Goal: Answer question/provide support

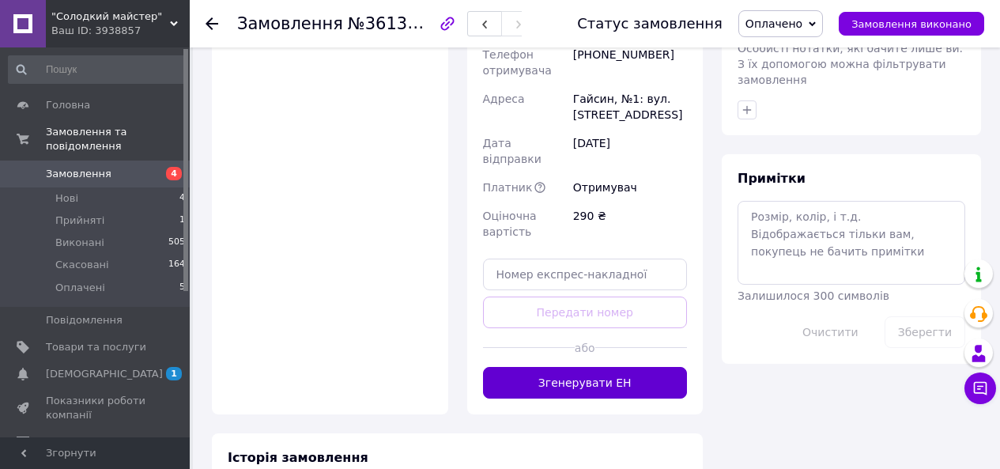
scroll to position [869, 0]
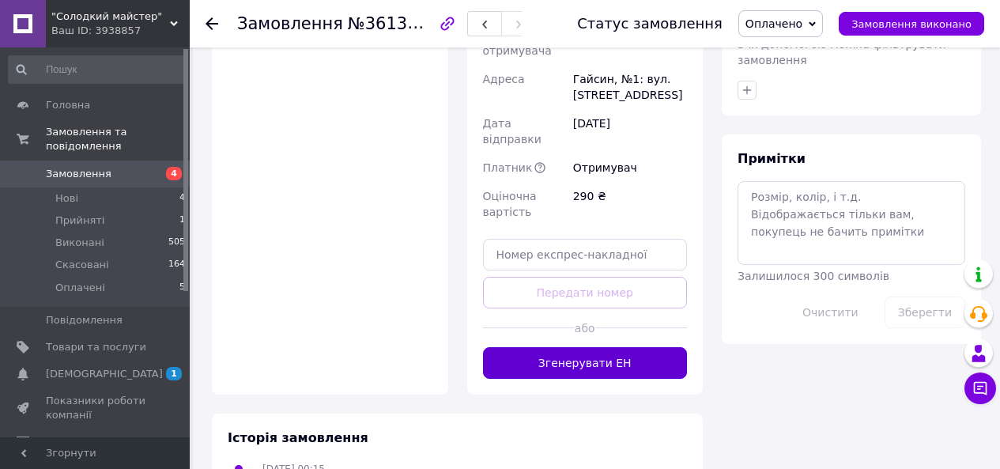
click at [656, 347] on button "Згенерувати ЕН" at bounding box center [585, 363] width 205 height 32
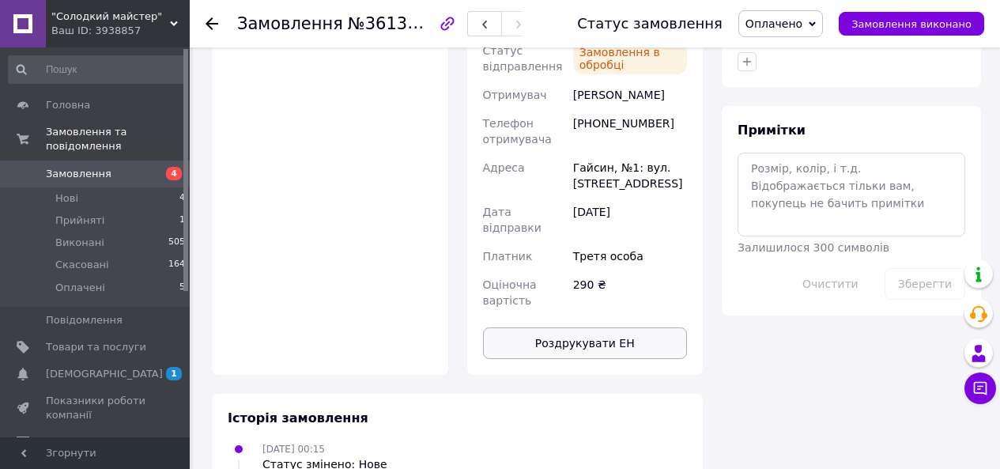
click at [617, 327] on button "Роздрукувати ЕН" at bounding box center [585, 343] width 205 height 32
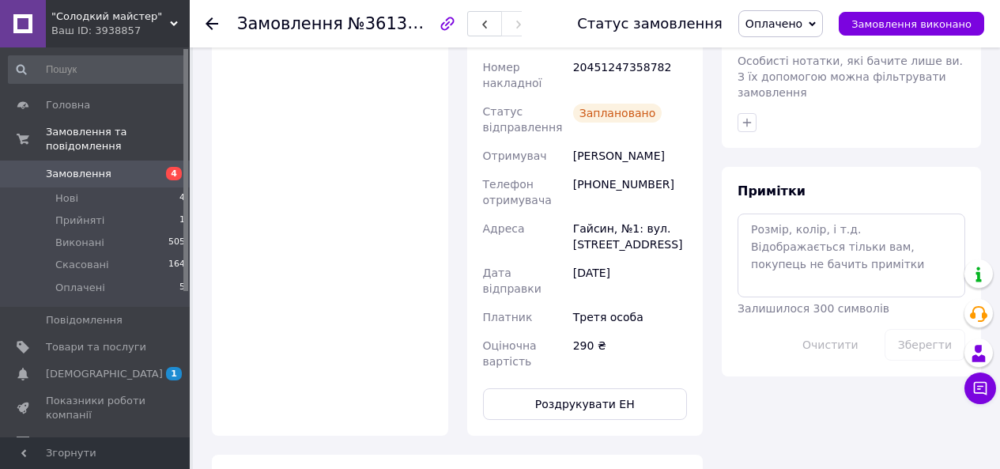
scroll to position [790, 0]
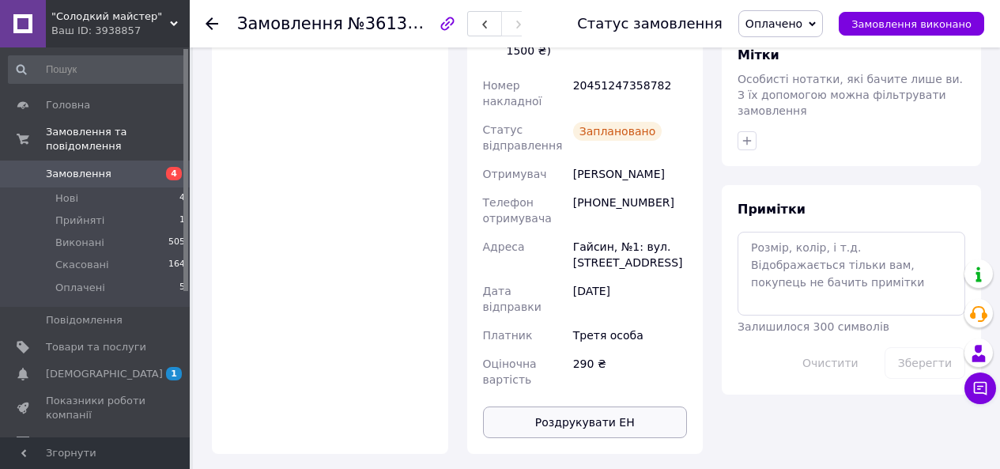
click at [597, 406] on button "Роздрукувати ЕН" at bounding box center [585, 422] width 205 height 32
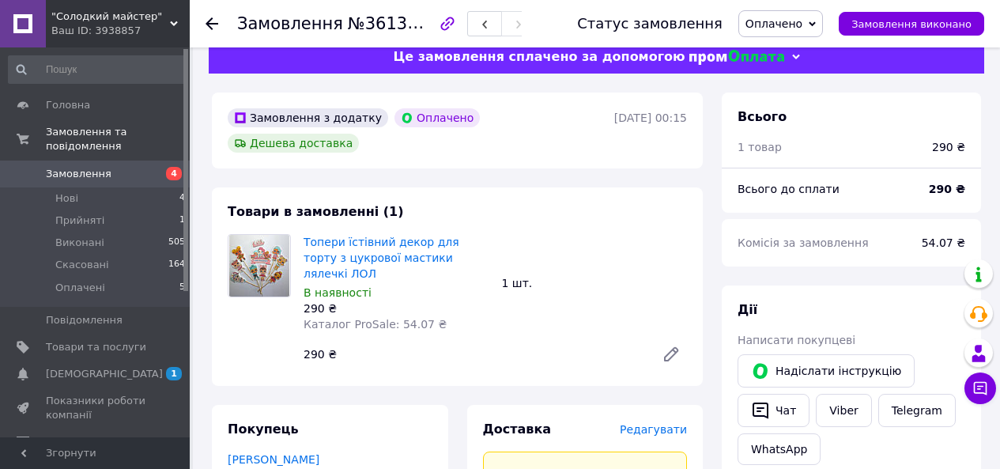
scroll to position [0, 0]
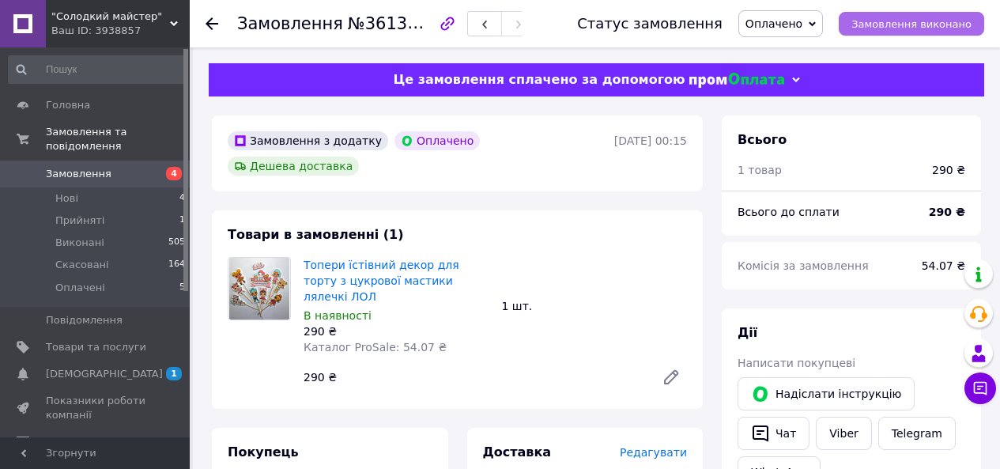
click at [906, 24] on span "Замовлення виконано" at bounding box center [911, 24] width 120 height 12
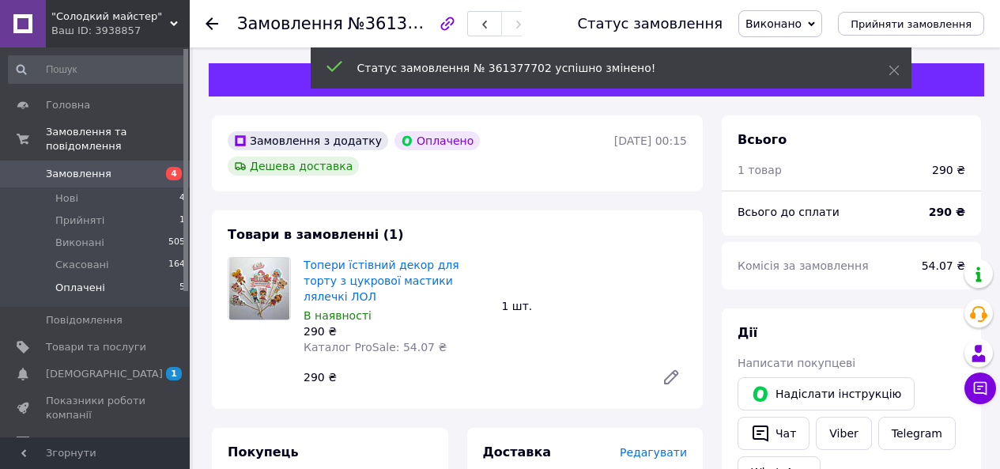
click at [81, 281] on span "Оплачені" at bounding box center [80, 288] width 50 height 14
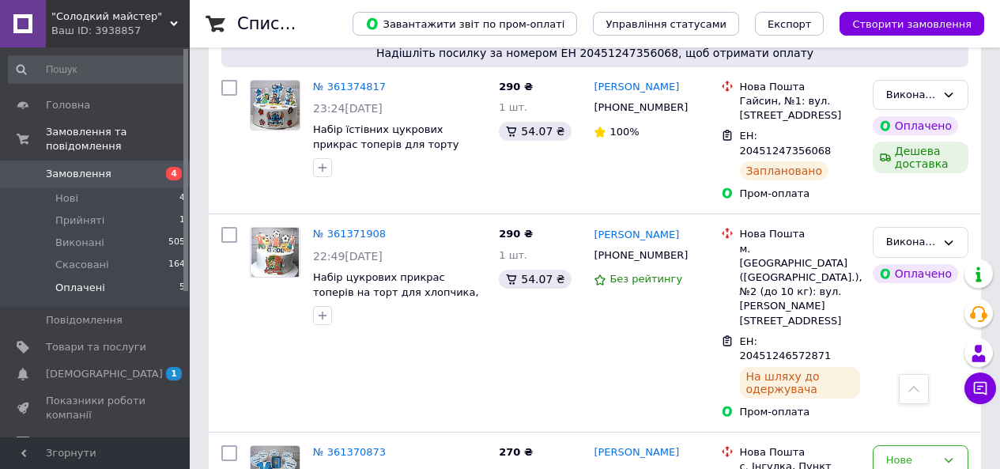
click at [63, 281] on span "Оплачені" at bounding box center [80, 288] width 50 height 14
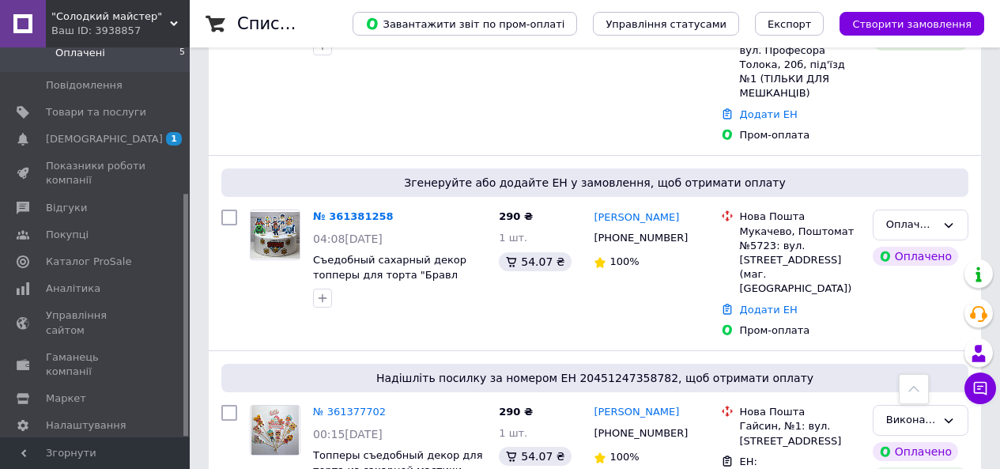
scroll to position [800, 0]
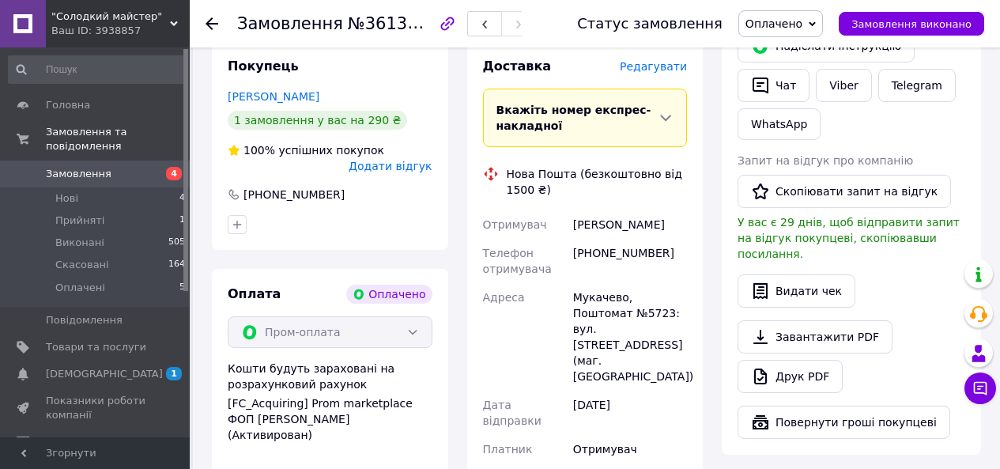
scroll to position [534, 0]
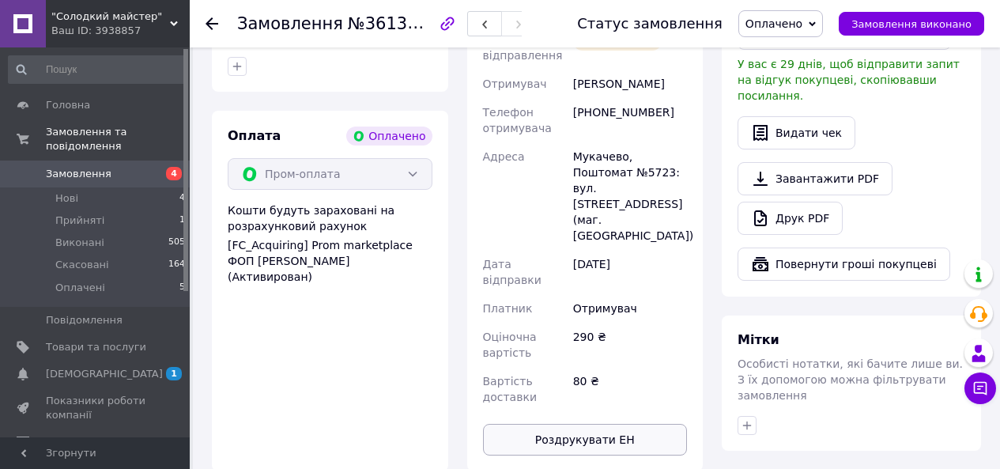
click at [589, 424] on button "Роздрукувати ЕН" at bounding box center [585, 440] width 205 height 32
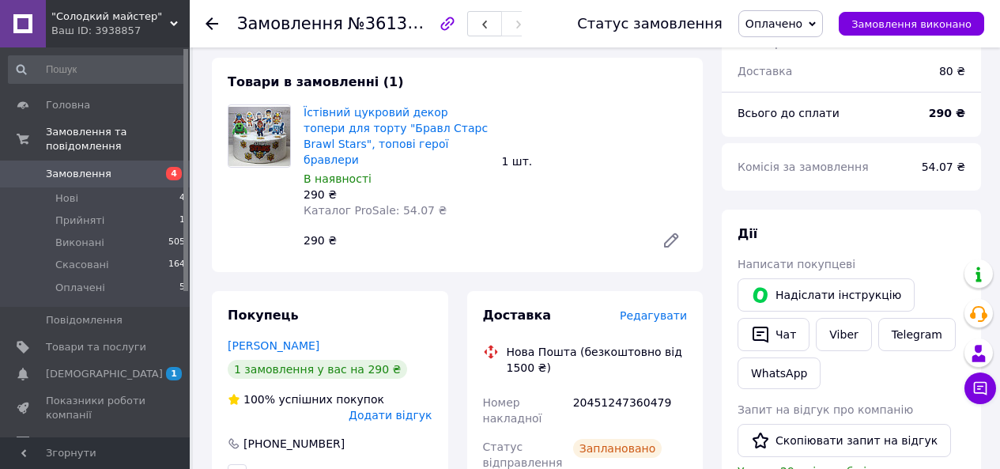
scroll to position [60, 0]
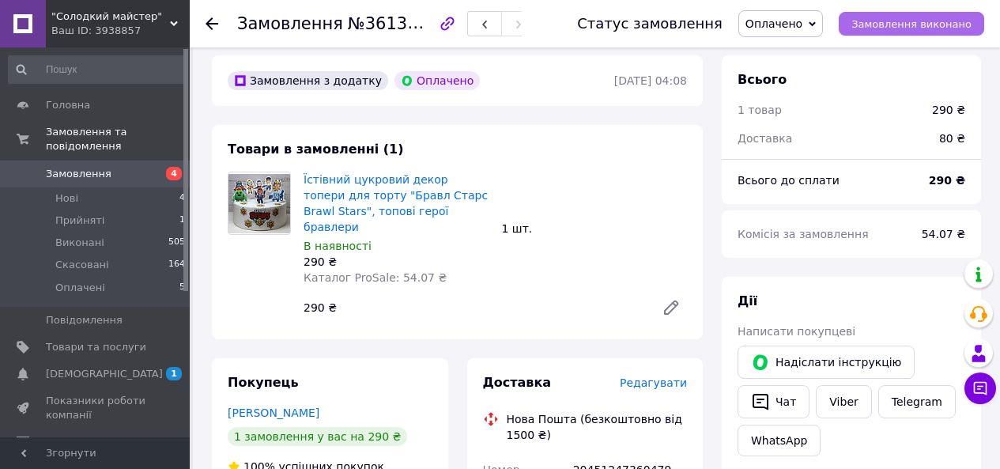
click at [893, 35] on button "Замовлення виконано" at bounding box center [910, 24] width 145 height 24
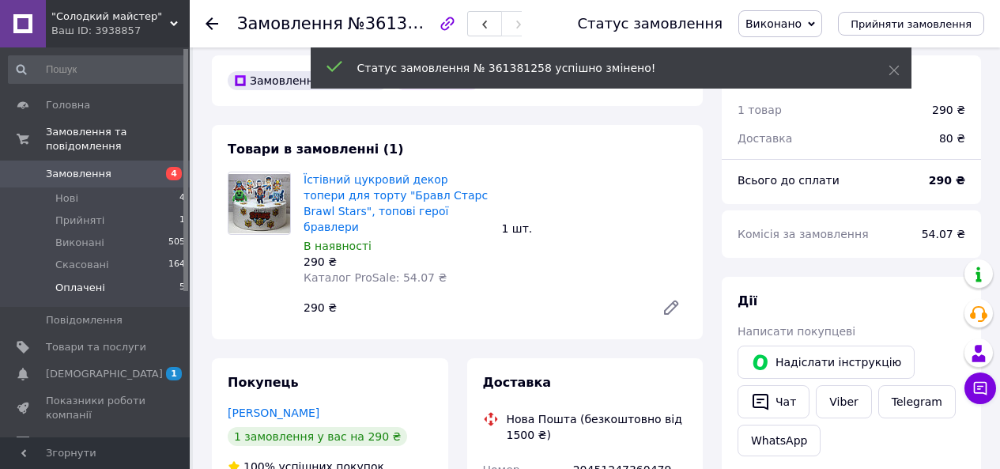
click at [92, 281] on span "Оплачені" at bounding box center [80, 288] width 50 height 14
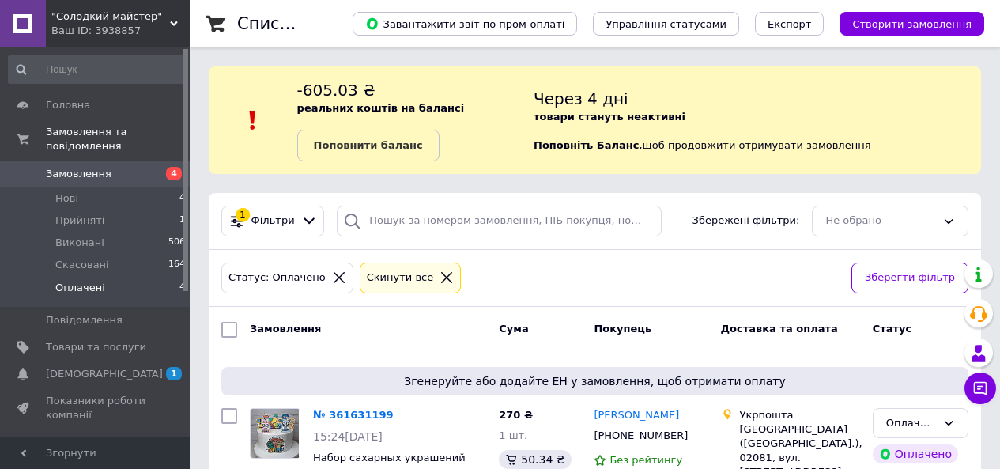
click at [92, 281] on span "Оплачені" at bounding box center [80, 288] width 50 height 14
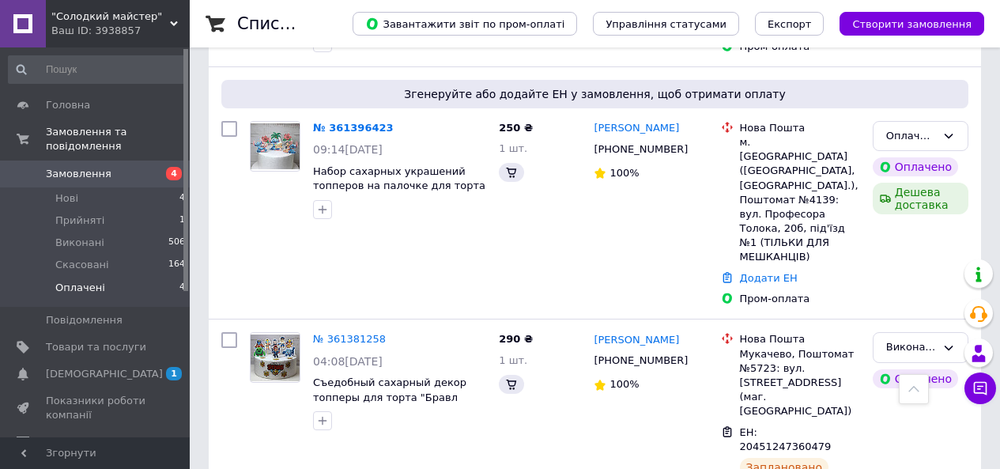
scroll to position [14, 0]
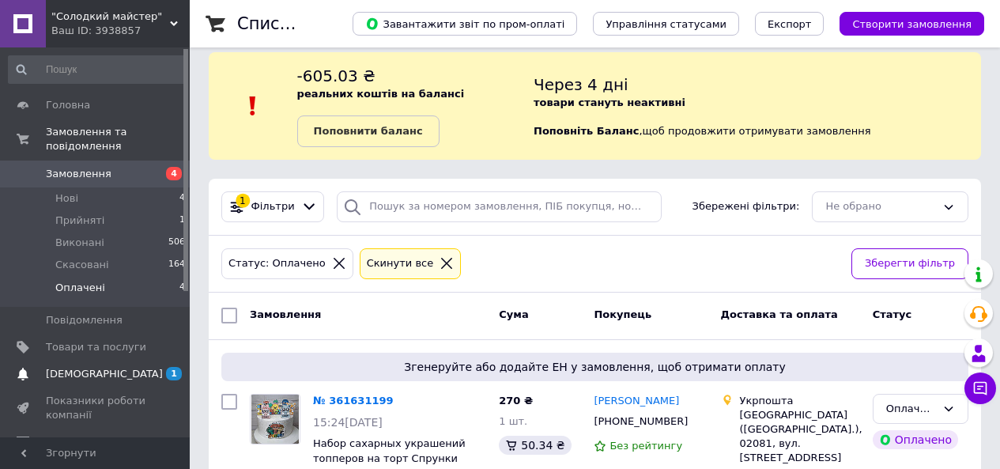
click at [75, 367] on span "[DEMOGRAPHIC_DATA]" at bounding box center [104, 374] width 117 height 14
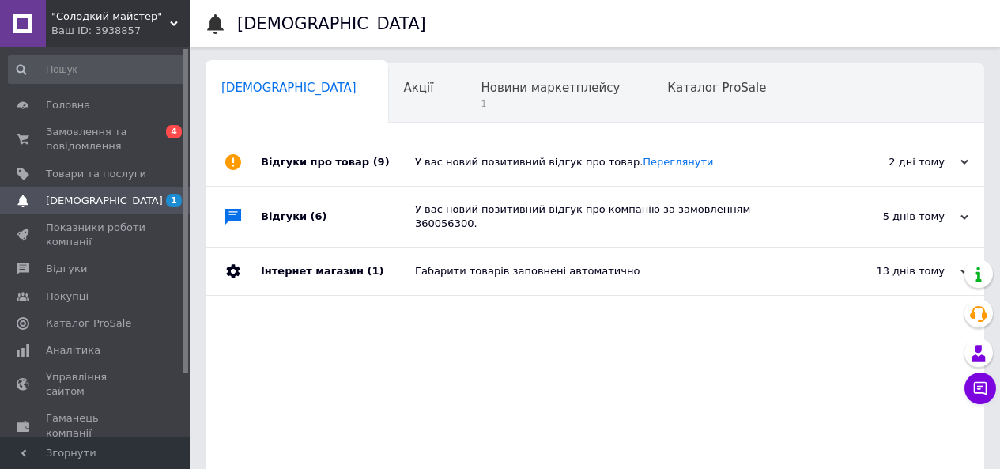
scroll to position [0, 5]
click at [496, 92] on span "Новини маркетплейсу" at bounding box center [545, 88] width 139 height 14
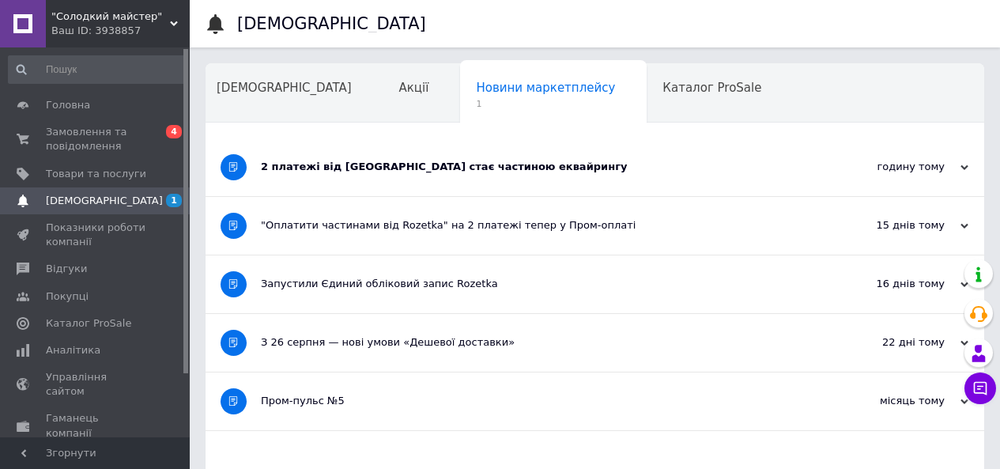
click at [104, 198] on span "[DEMOGRAPHIC_DATA]" at bounding box center [96, 201] width 100 height 14
click at [95, 150] on span "Замовлення та повідомлення" at bounding box center [96, 139] width 100 height 28
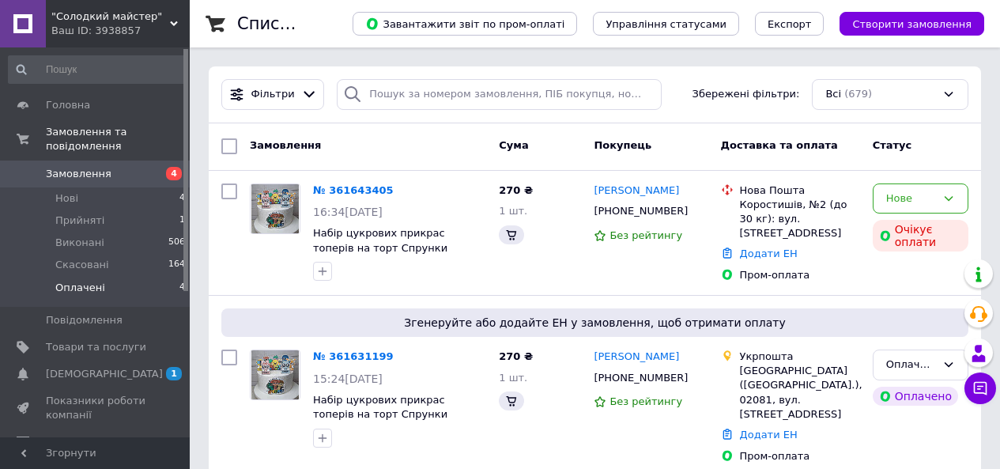
click at [85, 281] on span "Оплачені" at bounding box center [80, 288] width 50 height 14
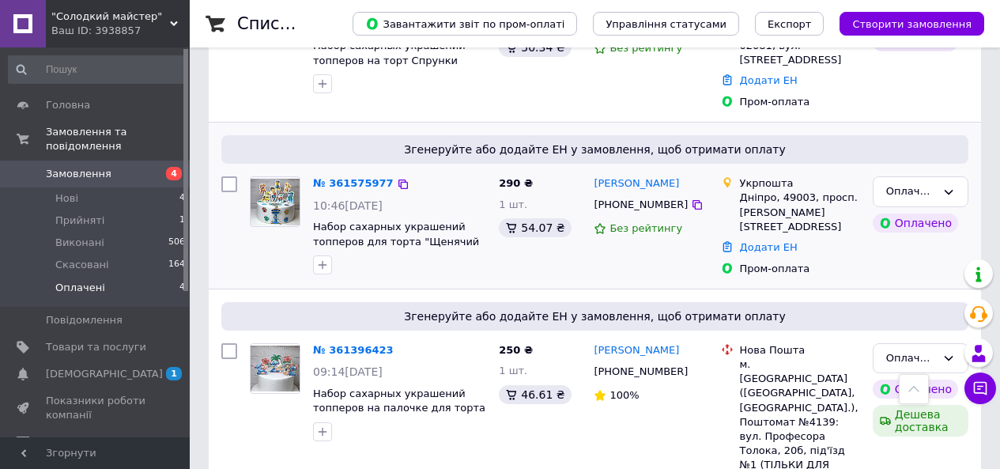
scroll to position [333, 0]
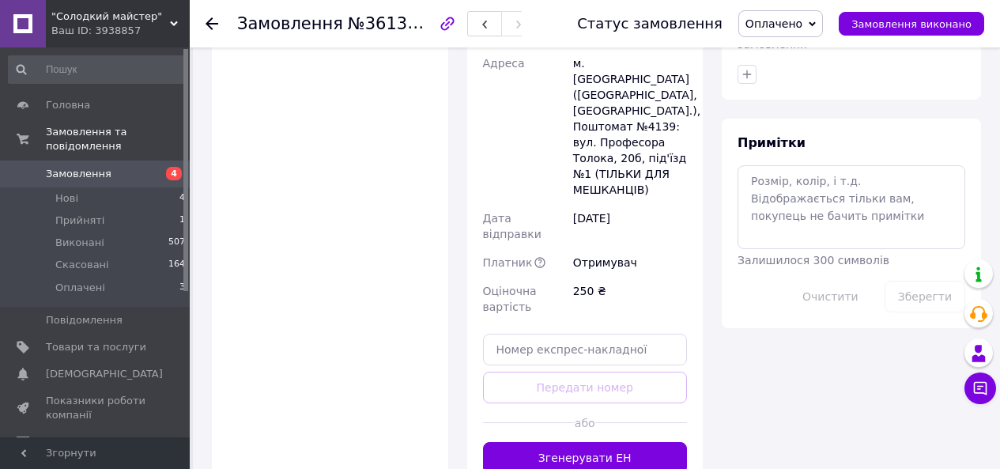
scroll to position [931, 0]
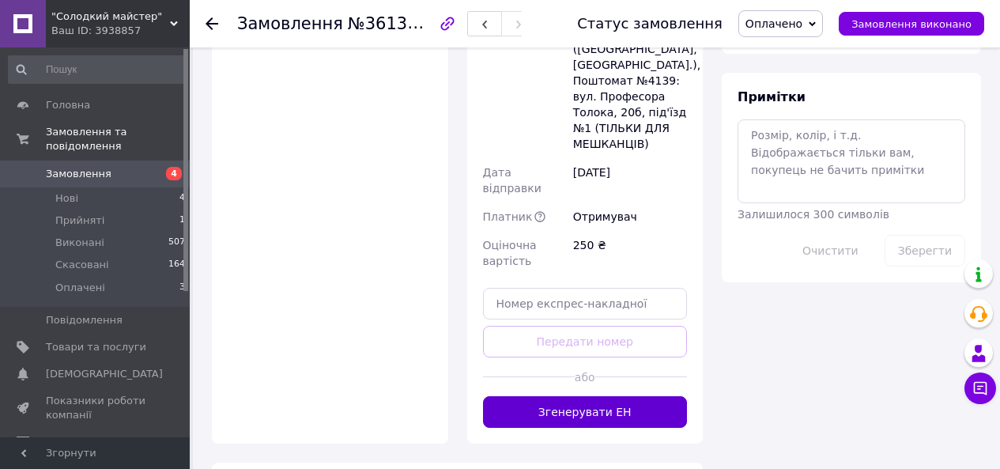
click at [529, 396] on button "Згенерувати ЕН" at bounding box center [585, 412] width 205 height 32
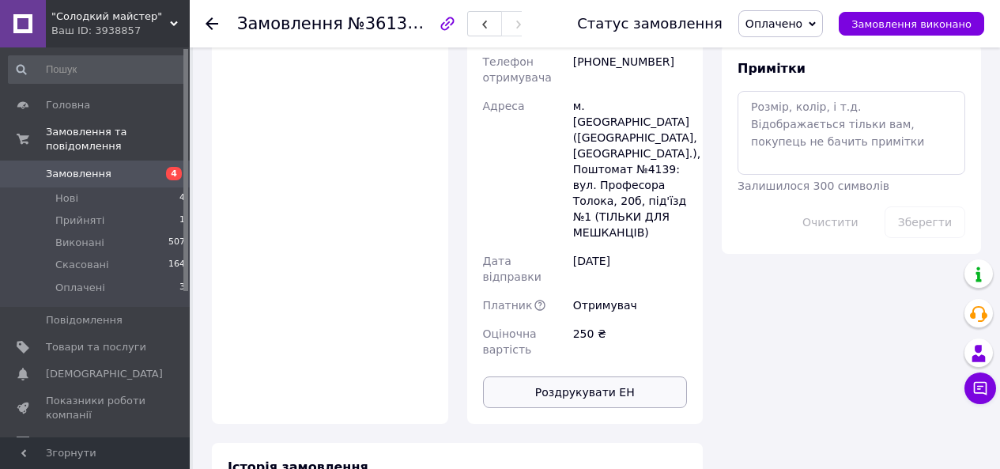
click at [540, 376] on button "Роздрукувати ЕН" at bounding box center [585, 392] width 205 height 32
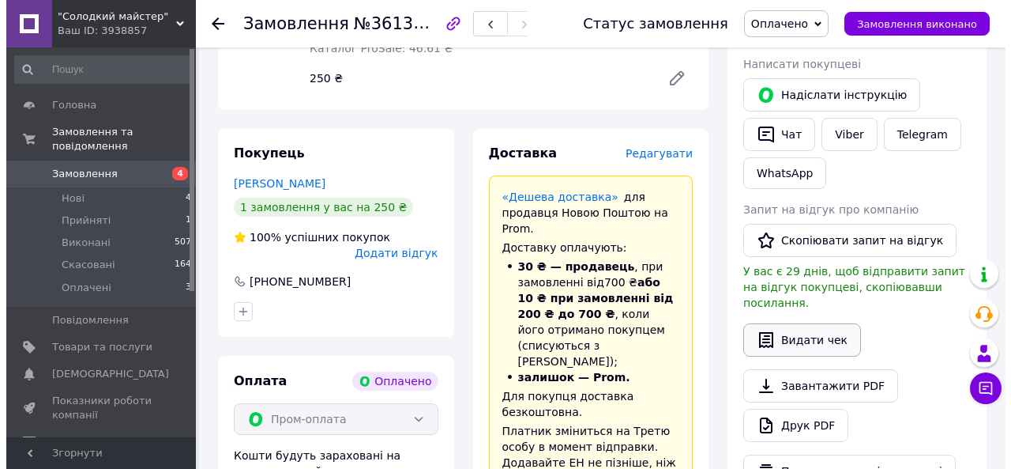
scroll to position [0, 0]
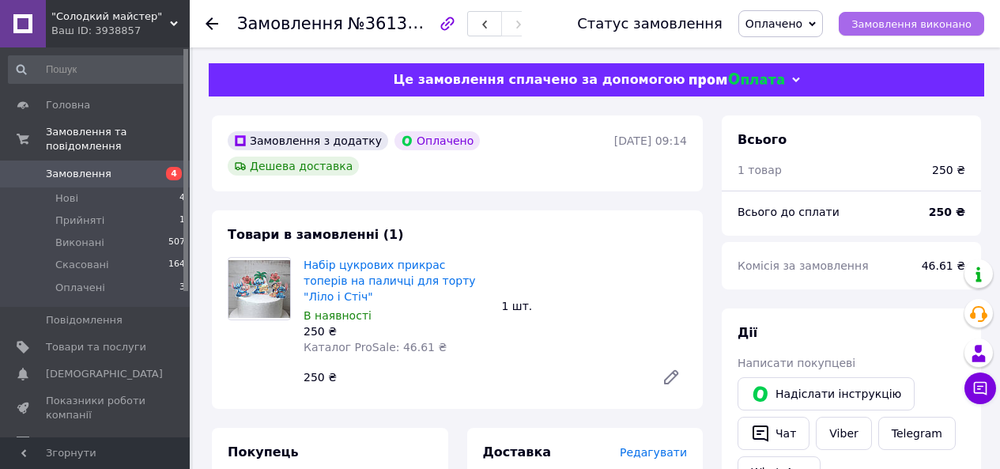
click at [936, 26] on span "Замовлення виконано" at bounding box center [911, 24] width 120 height 12
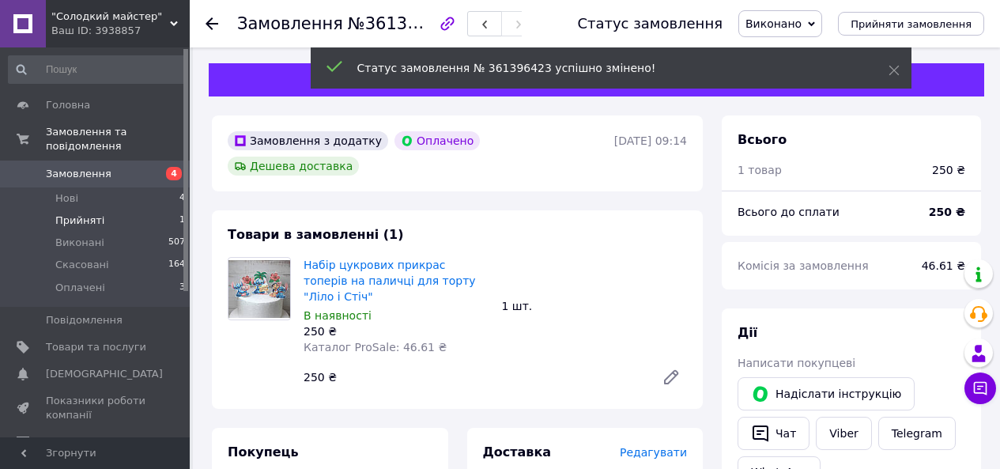
click at [75, 213] on span "Прийняті" at bounding box center [79, 220] width 49 height 14
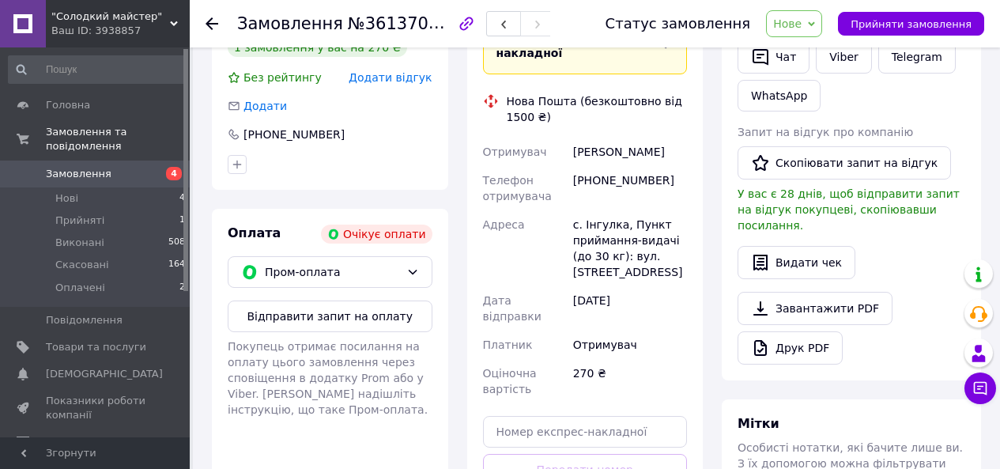
scroll to position [395, 0]
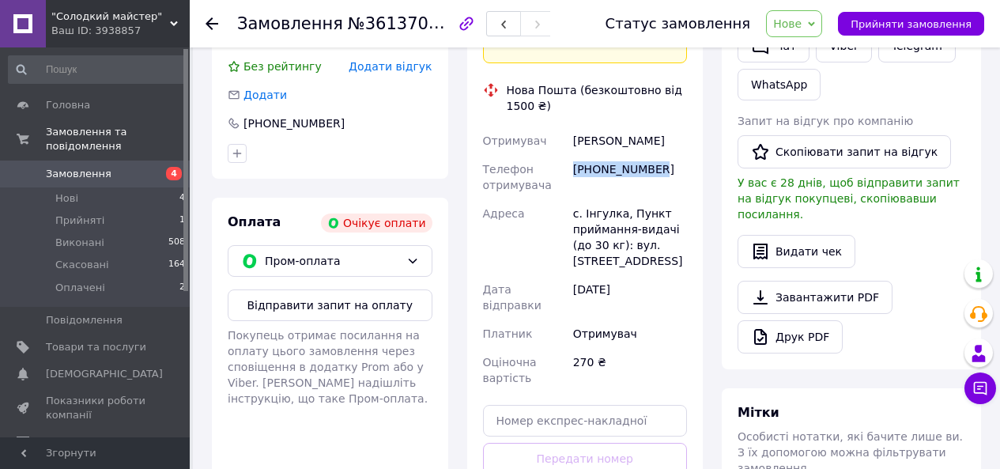
drag, startPoint x: 571, startPoint y: 170, endPoint x: 652, endPoint y: 175, distance: 80.8
click at [652, 175] on div "[PHONE_NUMBER]" at bounding box center [630, 177] width 120 height 44
copy div "[PHONE_NUMBER]"
click at [579, 142] on div "[PERSON_NAME]" at bounding box center [630, 140] width 120 height 28
drag, startPoint x: 575, startPoint y: 144, endPoint x: 633, endPoint y: 155, distance: 58.7
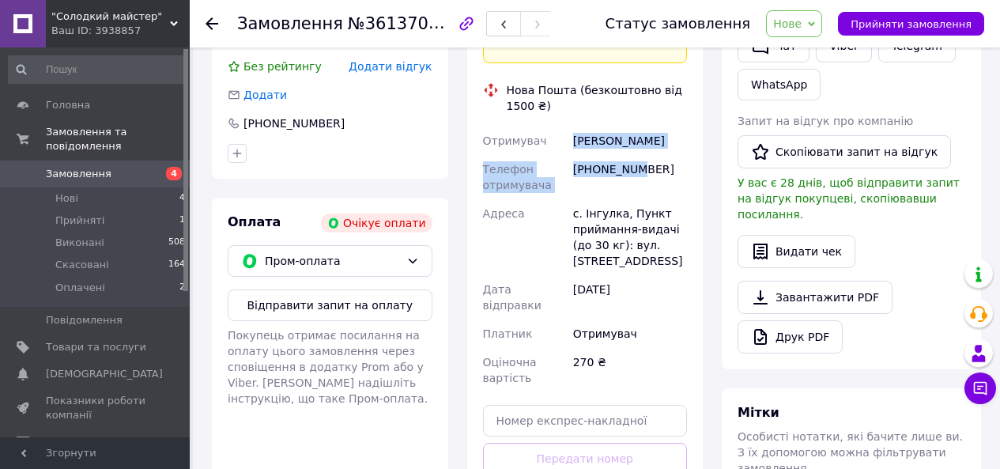
click at [633, 155] on div "Отримувач [PERSON_NAME] отримувача [PHONE_NUMBER] Адреса [PERSON_NAME]. Інгулка…" at bounding box center [585, 258] width 211 height 265
click at [638, 141] on div "[PERSON_NAME]" at bounding box center [630, 140] width 120 height 28
drag, startPoint x: 570, startPoint y: 137, endPoint x: 634, endPoint y: 151, distance: 64.6
click at [634, 151] on div "[PERSON_NAME]" at bounding box center [630, 140] width 120 height 28
copy div "[PERSON_NAME]"
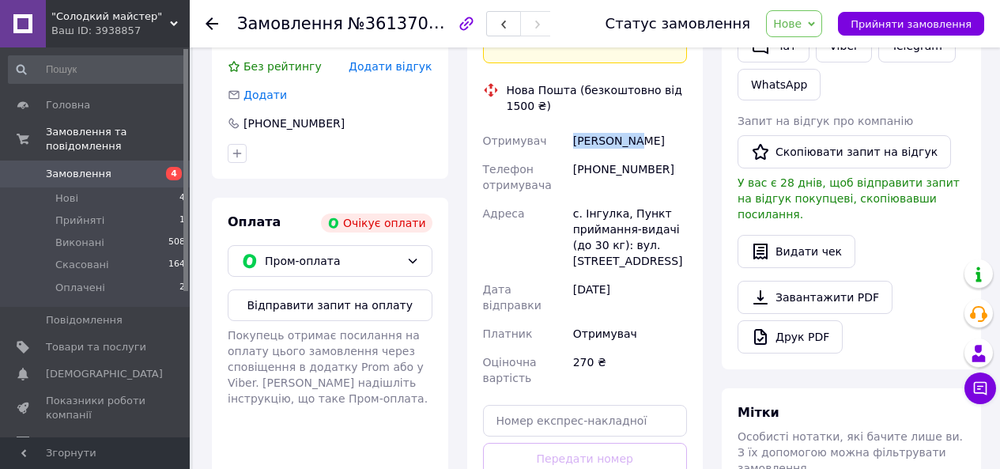
drag, startPoint x: 645, startPoint y: 146, endPoint x: 689, endPoint y: 152, distance: 44.6
click at [689, 152] on div "[PERSON_NAME]" at bounding box center [630, 140] width 120 height 28
copy div "[PERSON_NAME]"
click at [676, 163] on div "[PHONE_NUMBER]" at bounding box center [630, 177] width 120 height 44
drag, startPoint x: 583, startPoint y: 212, endPoint x: 619, endPoint y: 215, distance: 36.5
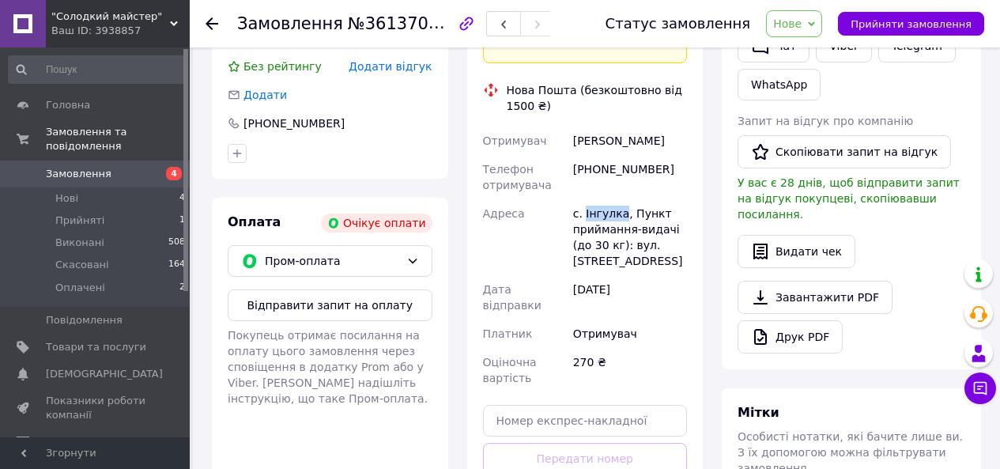
click at [619, 215] on div "с. Інгулка, Пункт приймання-видачі (до 30 кг): вул. [STREET_ADDRESS]" at bounding box center [630, 237] width 120 height 76
copy div "Інгулка"
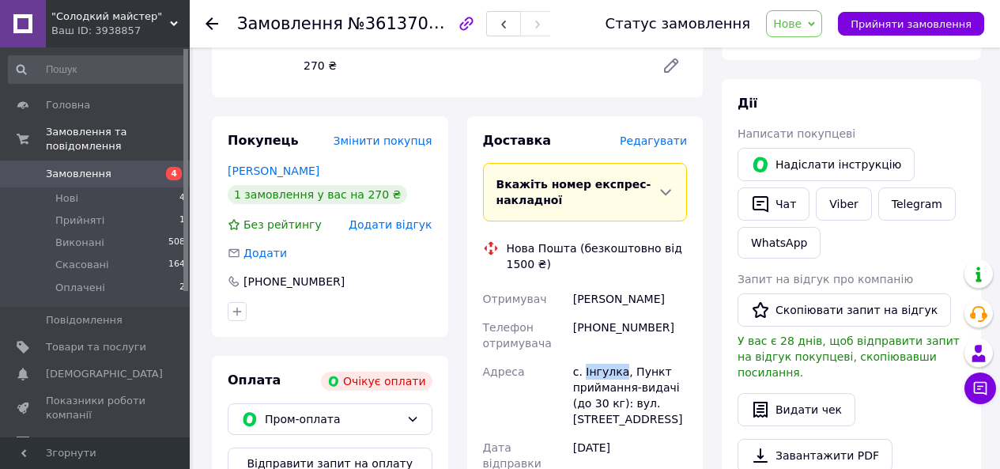
scroll to position [158, 0]
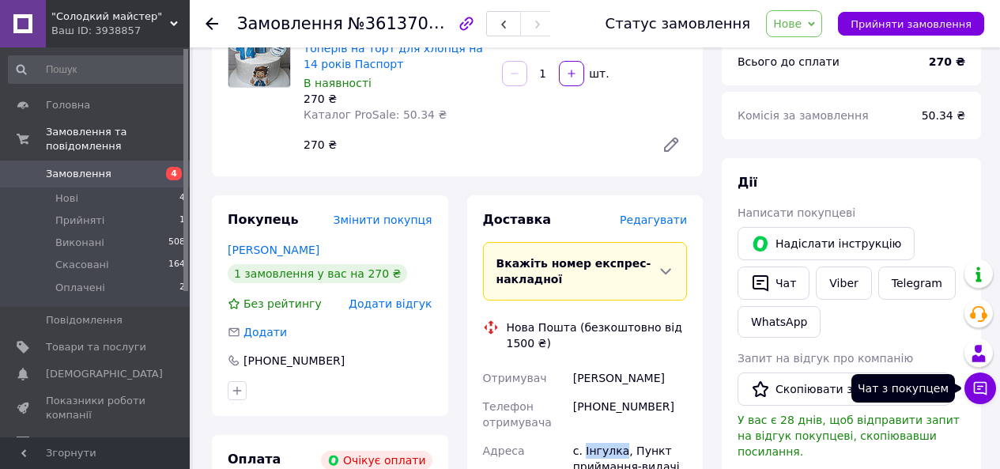
click at [968, 384] on button "Чат з покупцем" at bounding box center [980, 388] width 32 height 32
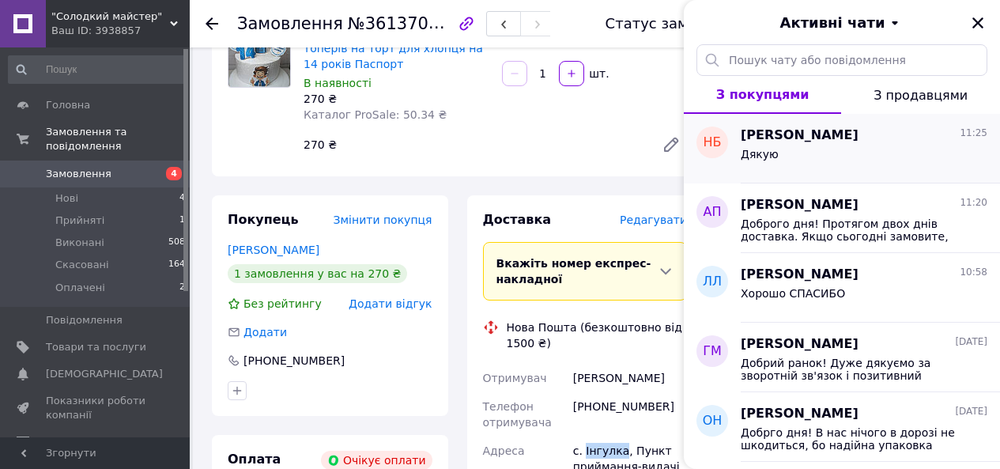
click at [832, 141] on div "[PERSON_NAME] 11:25" at bounding box center [863, 135] width 247 height 18
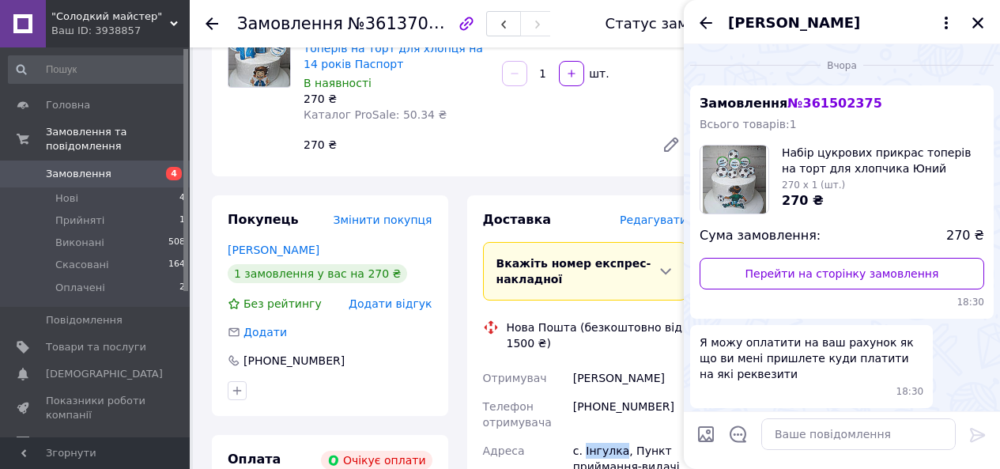
scroll to position [966, 0]
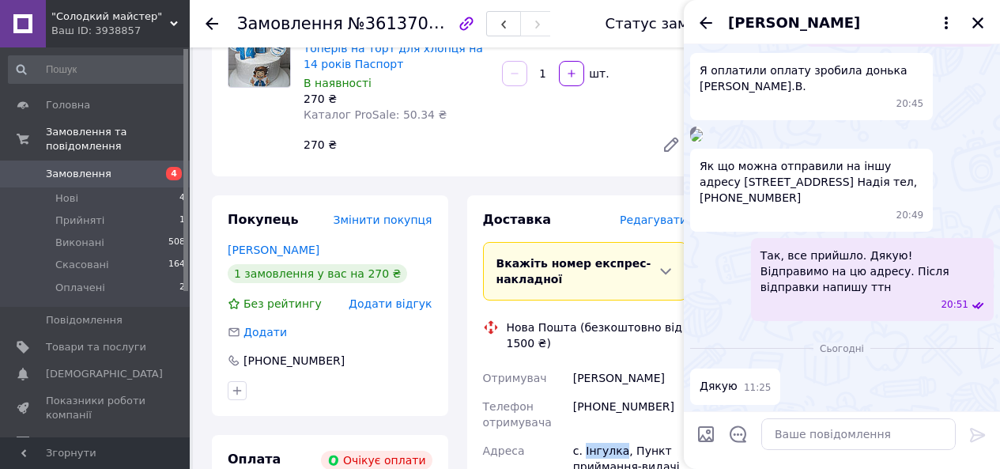
drag, startPoint x: 853, startPoint y: 200, endPoint x: 909, endPoint y: 201, distance: 55.3
click at [909, 201] on span "Як що можна отправили на іншу адресу [STREET_ADDRESS] Надія тел, [PHONE_NUMBER]" at bounding box center [811, 181] width 224 height 47
copy span "0999022201"
drag, startPoint x: 765, startPoint y: 199, endPoint x: 793, endPoint y: 203, distance: 27.9
click at [793, 203] on span "Як що можна отправили на іншу адресу [STREET_ADDRESS] Надія тел, [PHONE_NUMBER]" at bounding box center [811, 181] width 224 height 47
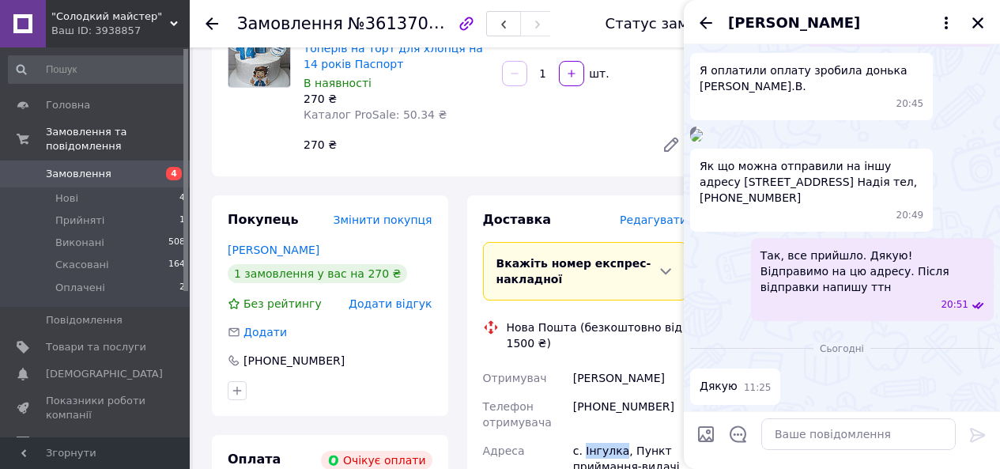
copy span "[PERSON_NAME]"
drag, startPoint x: 800, startPoint y: 200, endPoint x: 824, endPoint y: 205, distance: 25.1
click at [824, 205] on span "Як що можна отправили на іншу адресу [STREET_ADDRESS] Надія тел, [PHONE_NUMBER]" at bounding box center [811, 181] width 224 height 47
copy span "[PERSON_NAME]"
drag, startPoint x: 696, startPoint y: 184, endPoint x: 747, endPoint y: 190, distance: 51.7
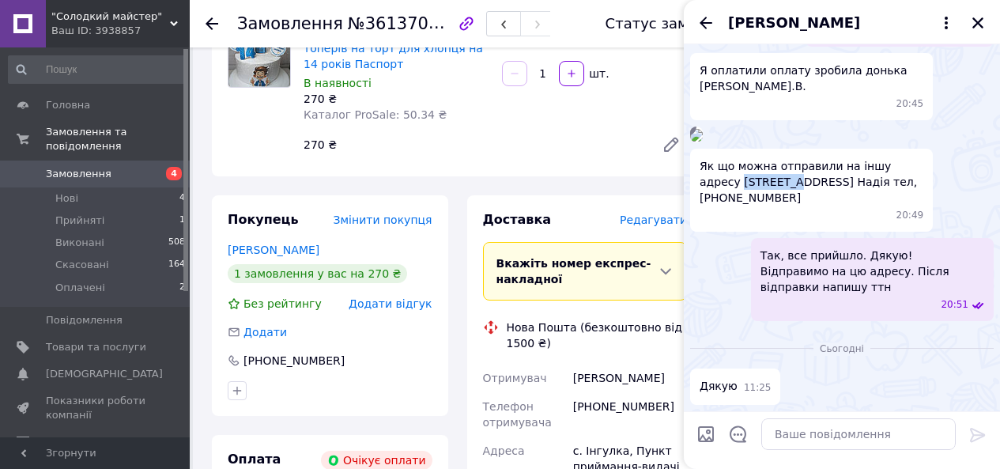
click at [747, 190] on div "Як що можна отправили на іншу адресу [STREET_ADDRESS] Надія тел, 0999022201 20:…" at bounding box center [811, 190] width 243 height 83
copy span "[GEOGRAPHIC_DATA]"
click at [800, 442] on textarea at bounding box center [858, 434] width 194 height 32
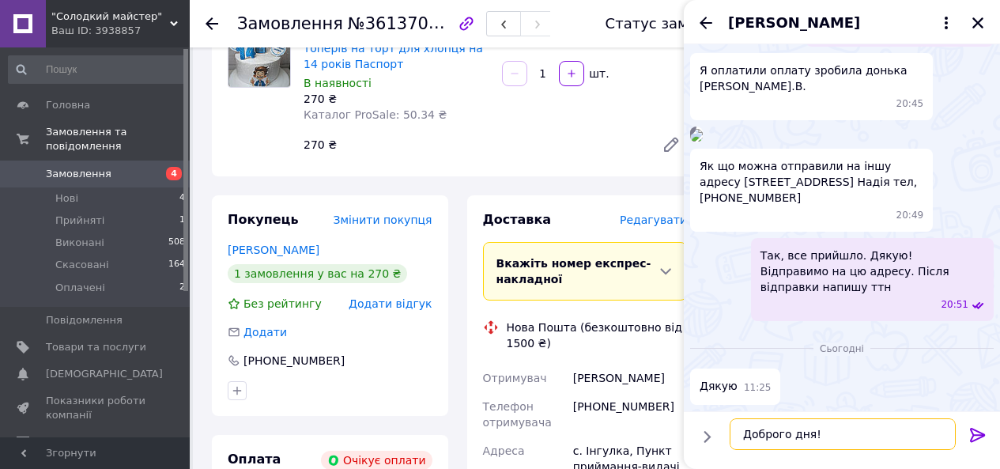
scroll to position [9, 0]
paste textarea "20451247372153"
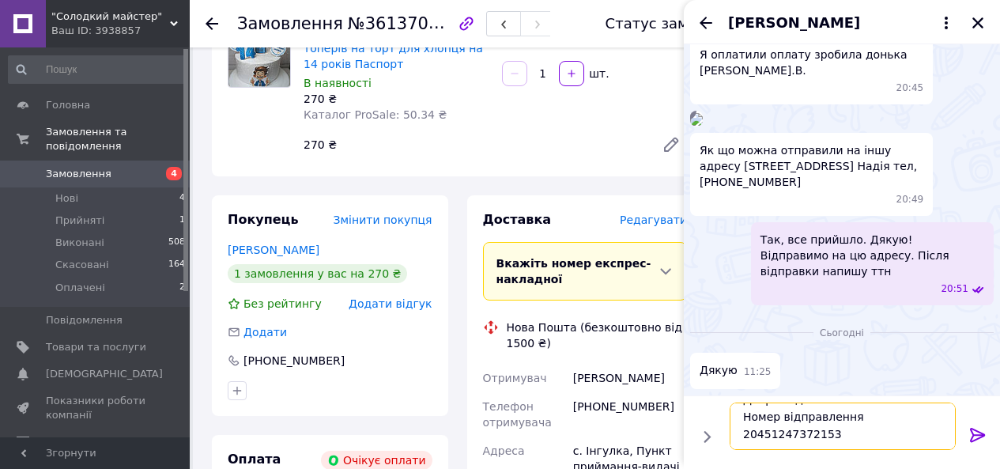
scroll to position [46, 0]
type textarea "Доброго дня! Номер відправлення 20451247372153 Гарного свята!"
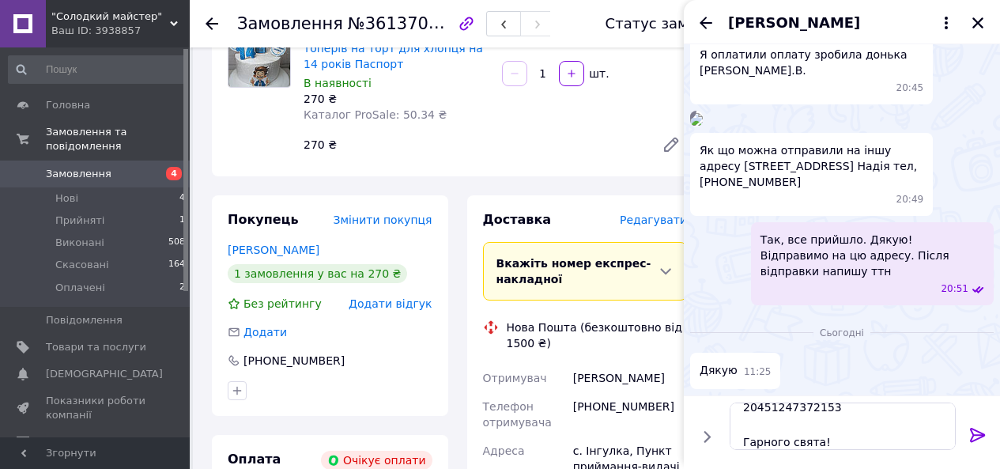
click at [977, 427] on icon at bounding box center [977, 434] width 19 height 19
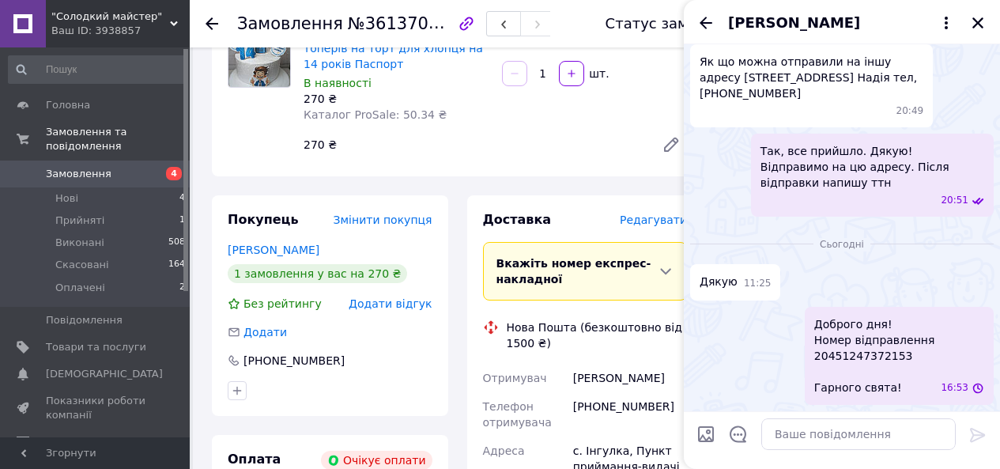
scroll to position [0, 0]
click at [826, 442] on textarea at bounding box center [858, 434] width 194 height 32
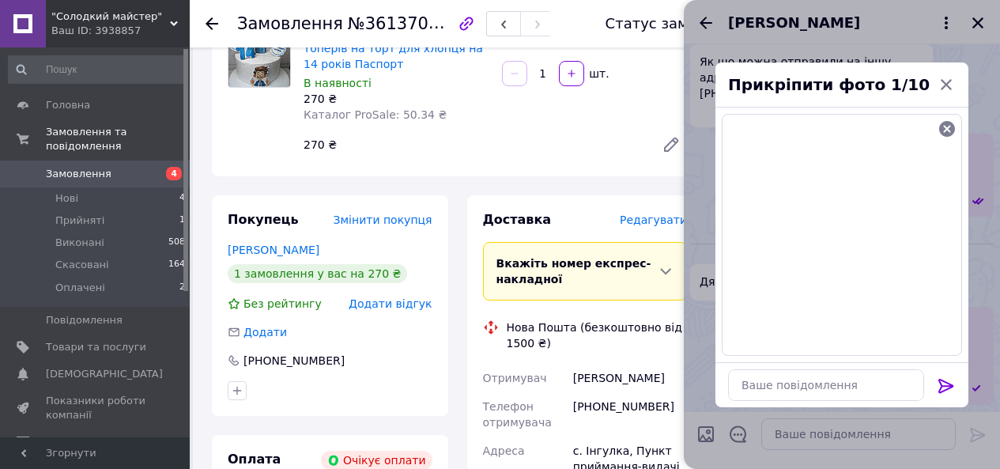
click at [943, 377] on icon at bounding box center [945, 385] width 19 height 19
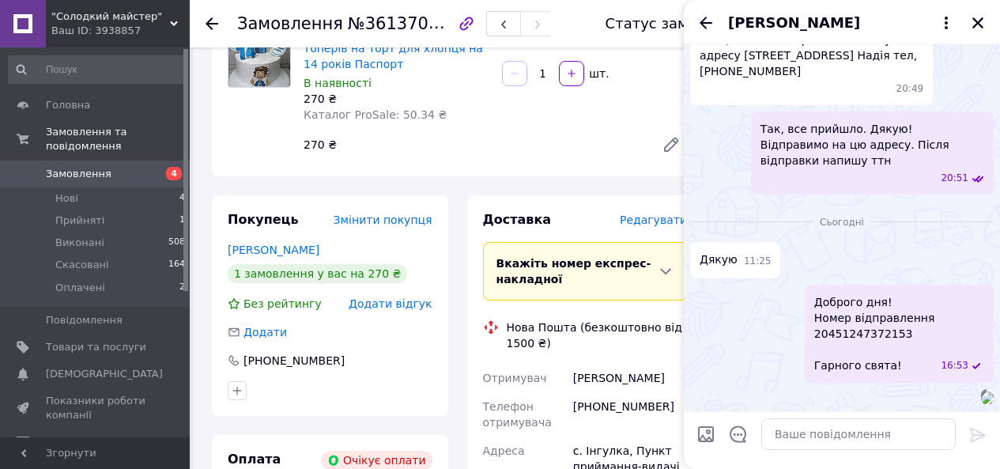
scroll to position [1180, 0]
click at [981, 391] on img at bounding box center [987, 397] width 13 height 13
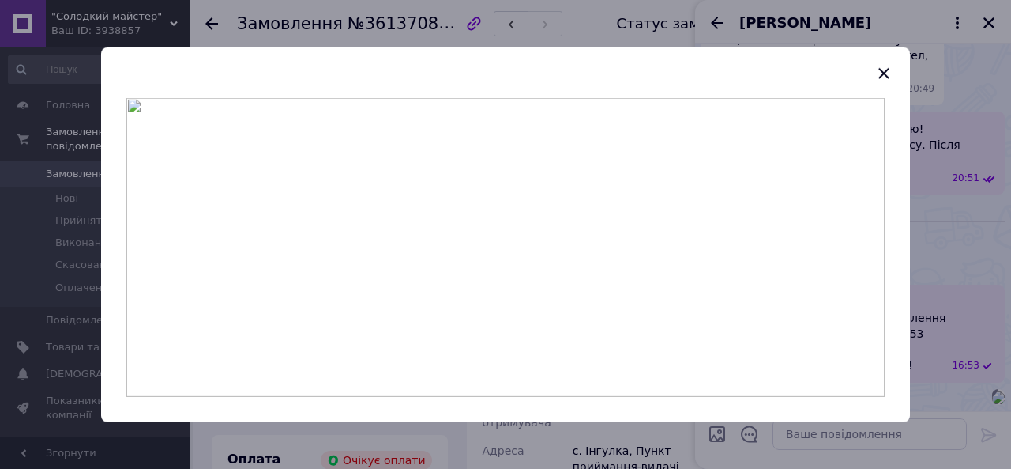
click at [983, 118] on div at bounding box center [505, 234] width 1011 height 469
